Goal: Task Accomplishment & Management: Manage account settings

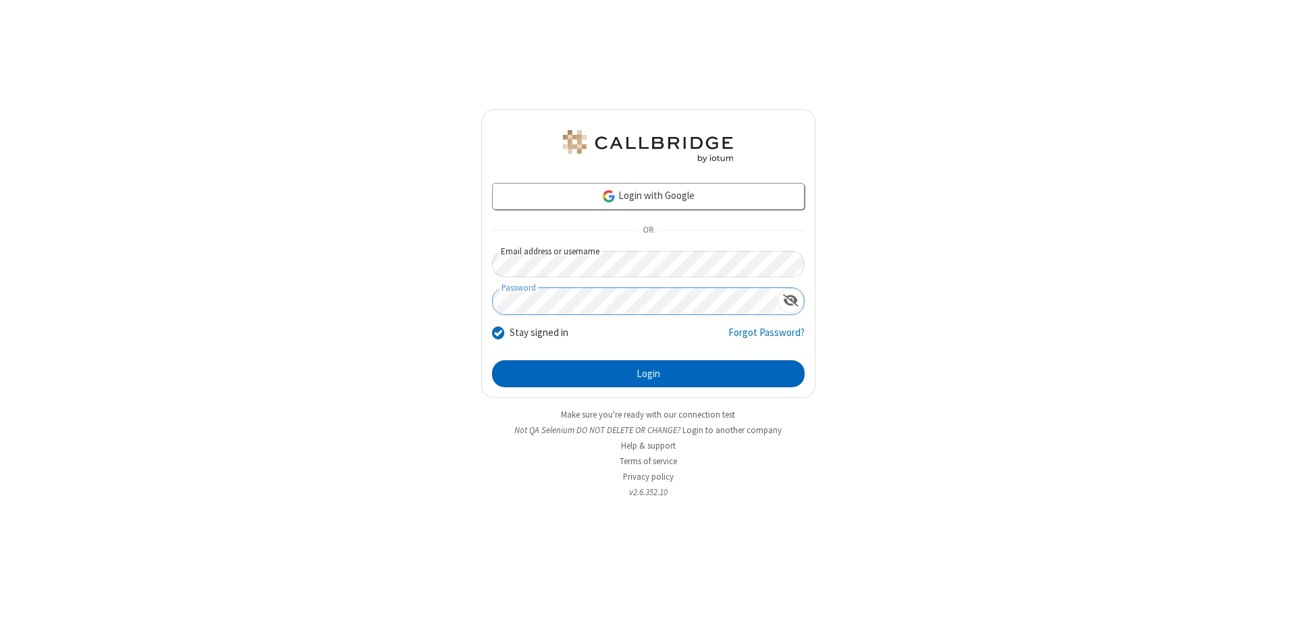
click at [648, 374] on button "Login" at bounding box center [648, 373] width 312 height 27
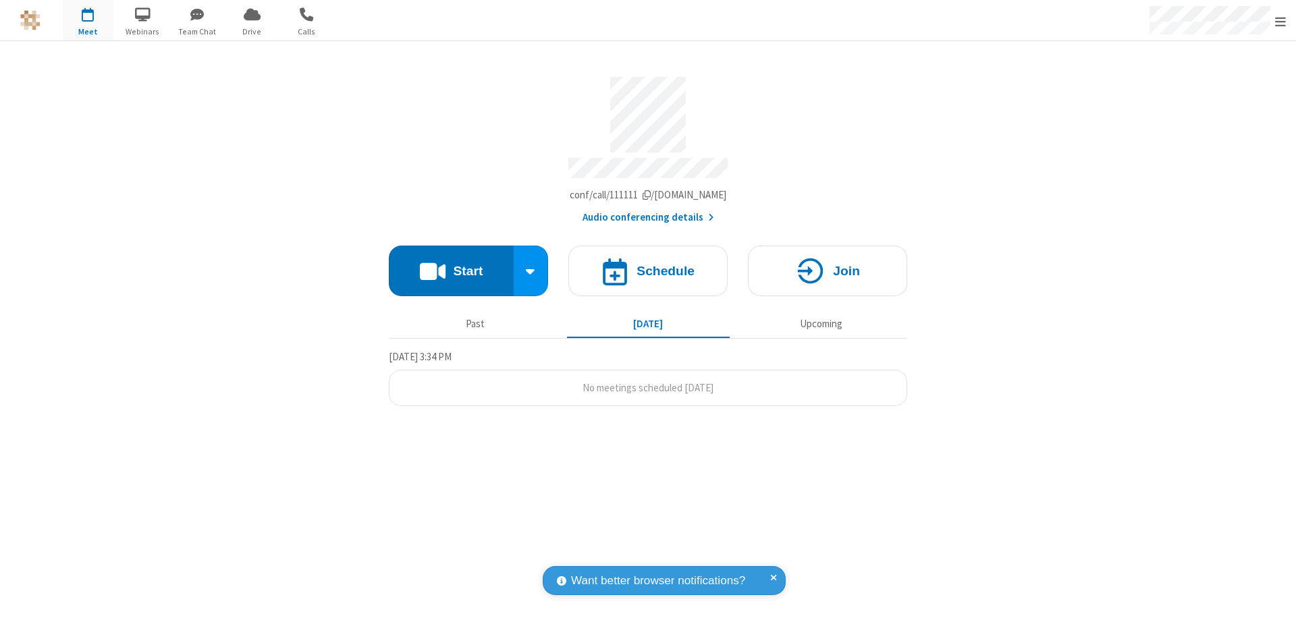
click at [1280, 21] on span "Open menu" at bounding box center [1280, 21] width 11 height 13
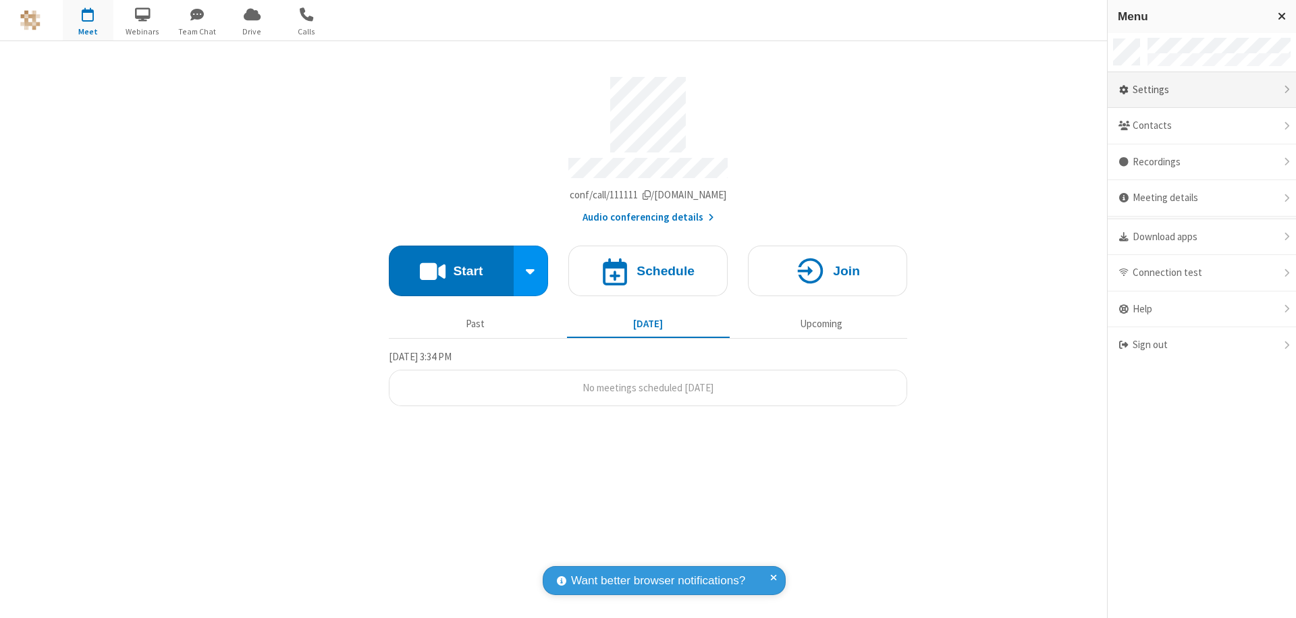
click at [1201, 90] on div "Settings" at bounding box center [1201, 90] width 188 height 36
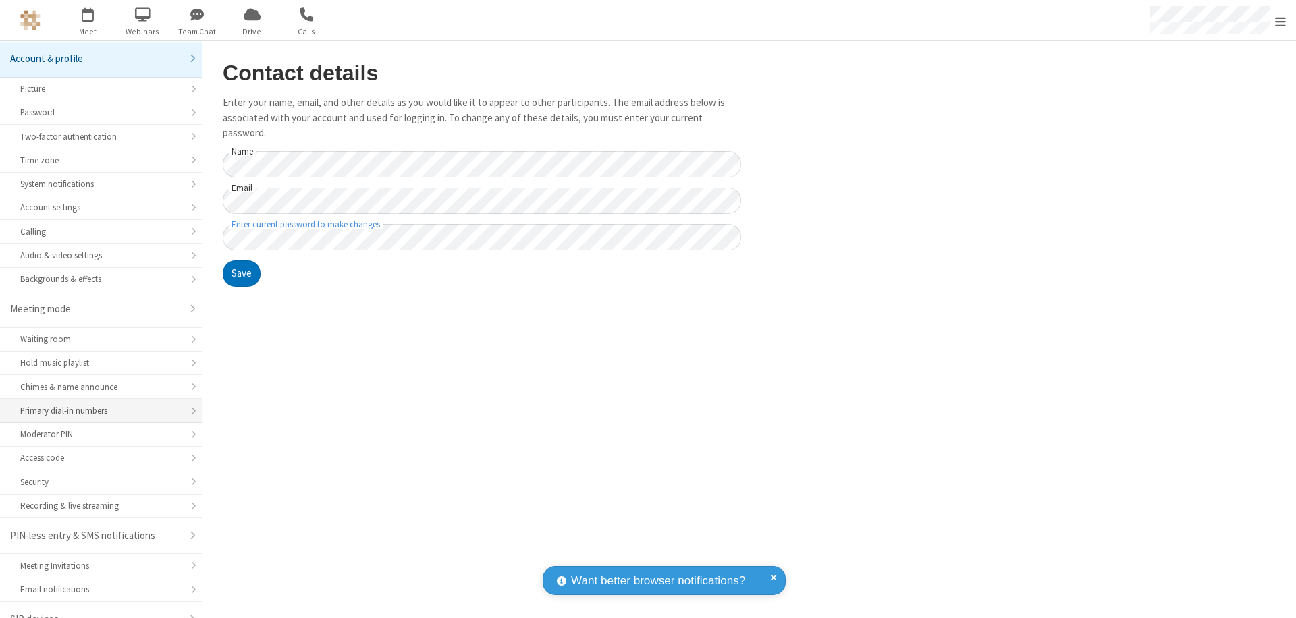
click at [96, 404] on div "Primary dial-in numbers" at bounding box center [100, 410] width 161 height 13
